Goal: Information Seeking & Learning: Understand process/instructions

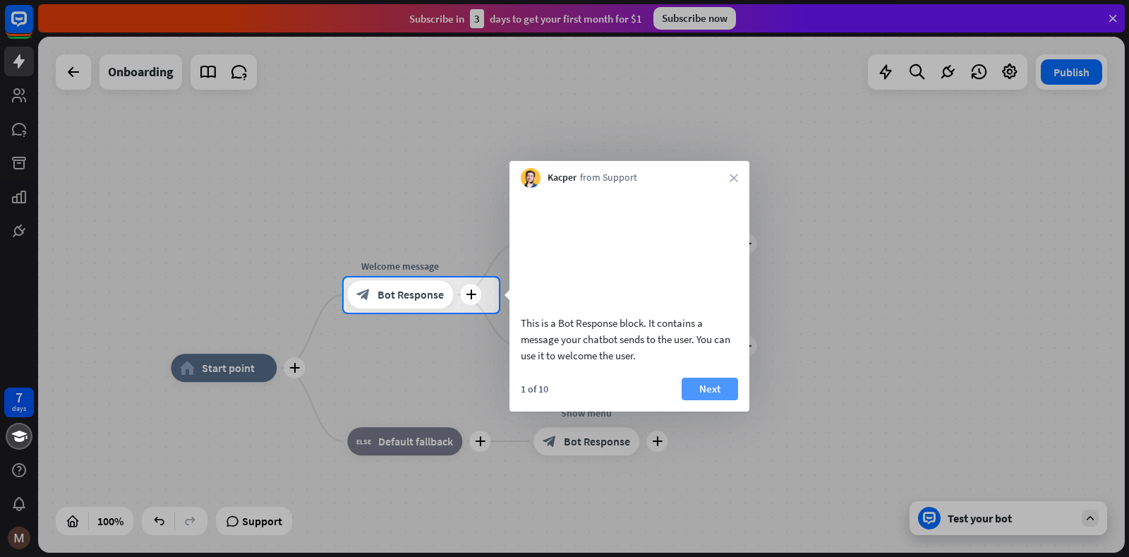
click at [704, 400] on button "Next" at bounding box center [709, 388] width 56 height 23
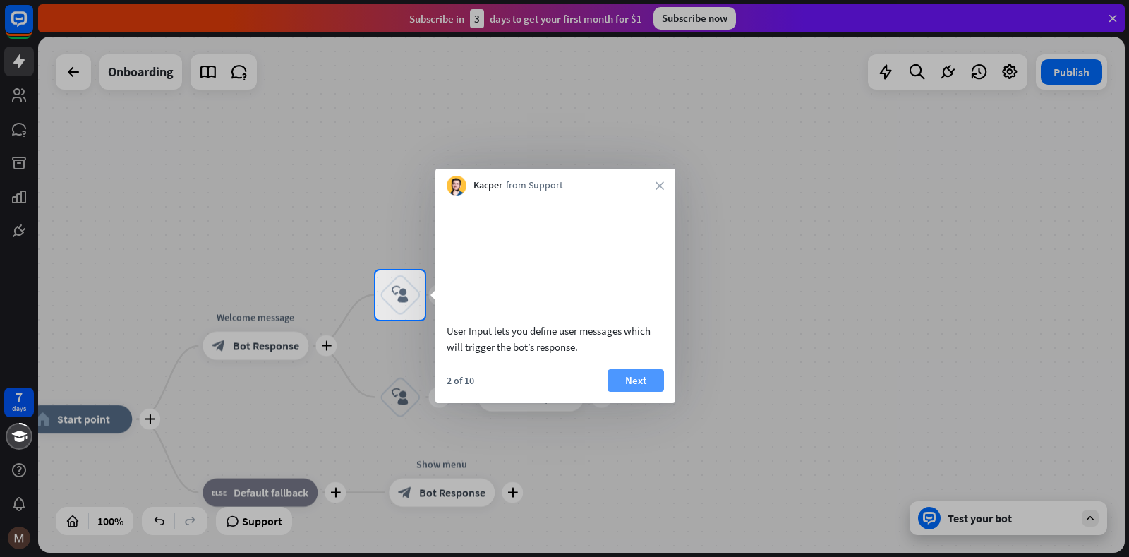
click at [655, 392] on button "Next" at bounding box center [635, 380] width 56 height 23
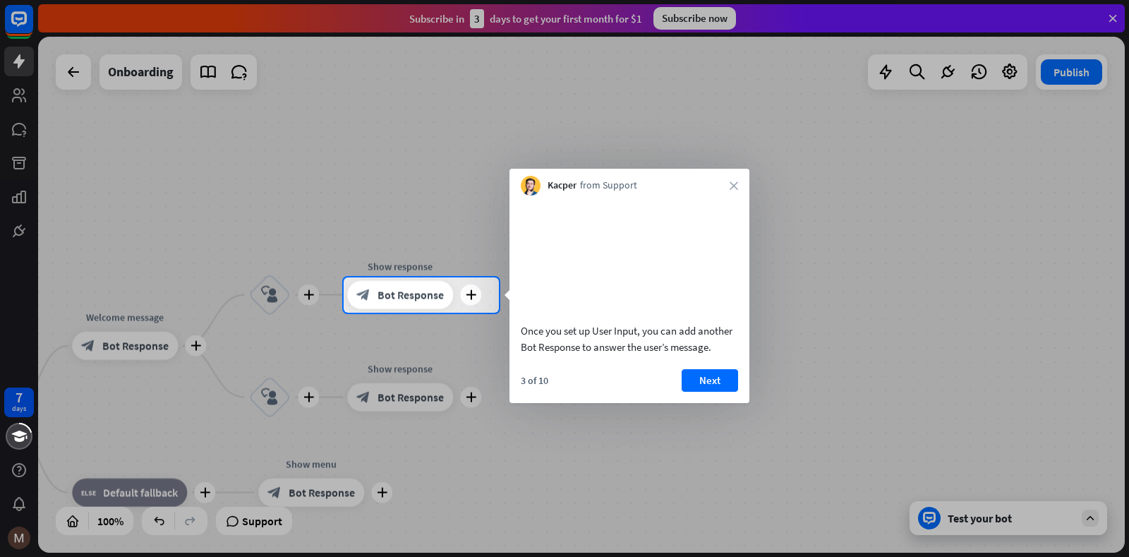
click at [885, 212] on div at bounding box center [564, 138] width 1129 height 277
click at [1024, 519] on div at bounding box center [564, 435] width 1129 height 245
click at [710, 392] on button "Next" at bounding box center [709, 380] width 56 height 23
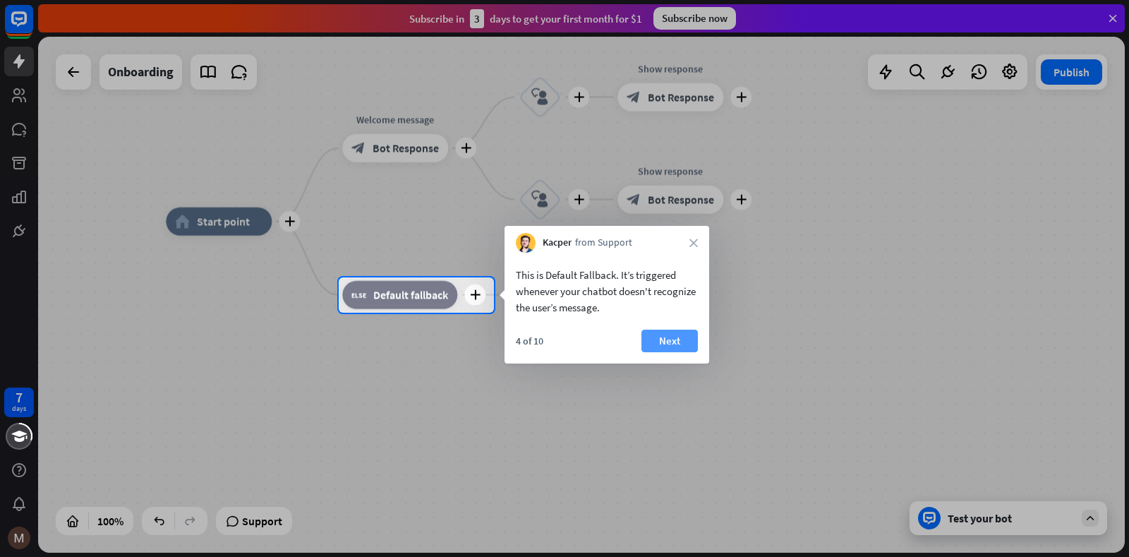
click at [662, 349] on button "Next" at bounding box center [669, 340] width 56 height 23
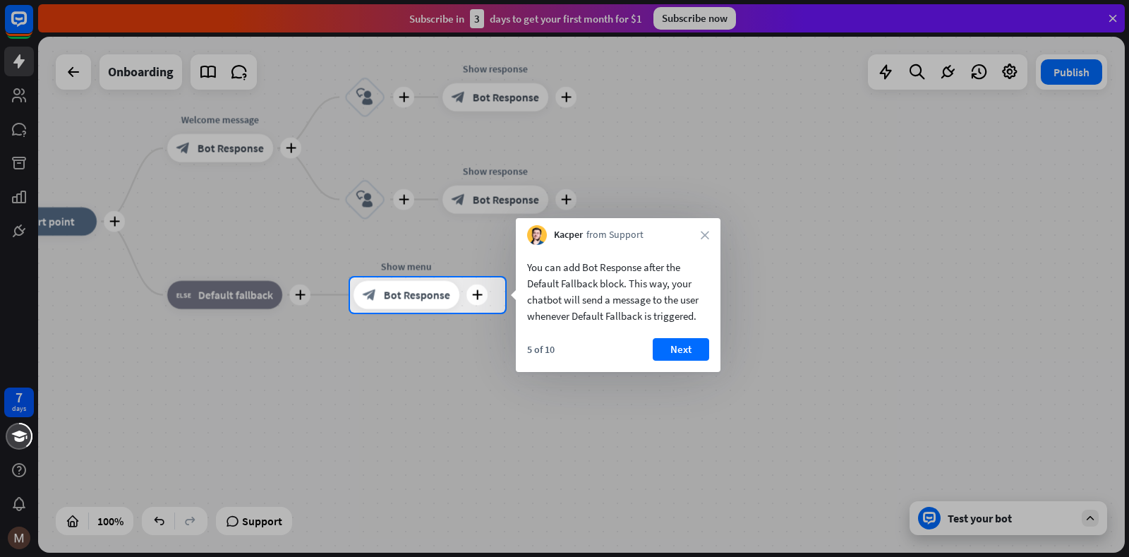
click at [662, 349] on button "Next" at bounding box center [681, 349] width 56 height 23
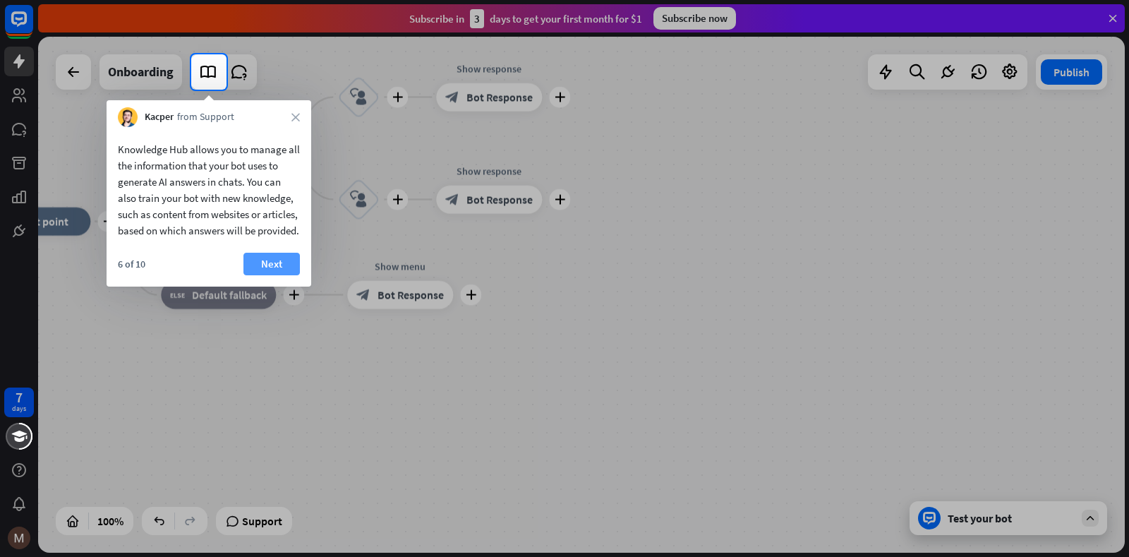
click at [279, 275] on button "Next" at bounding box center [271, 264] width 56 height 23
